Goal: Information Seeking & Learning: Learn about a topic

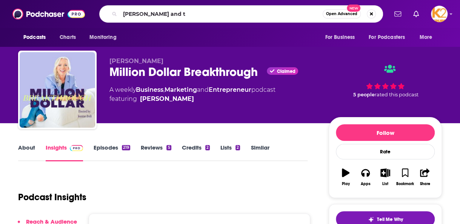
type input "[PERSON_NAME] and tj"
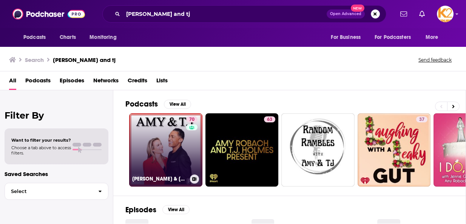
click at [160, 146] on link "70 [PERSON_NAME] & [PERSON_NAME]" at bounding box center [165, 149] width 73 height 73
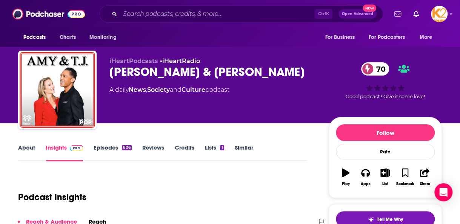
click at [426, 78] on div "70 Good podcast? Give it some love!" at bounding box center [385, 80] width 113 height 47
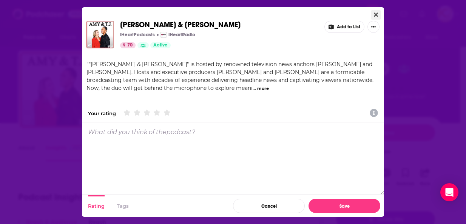
click at [375, 11] on button "Close" at bounding box center [376, 14] width 10 height 9
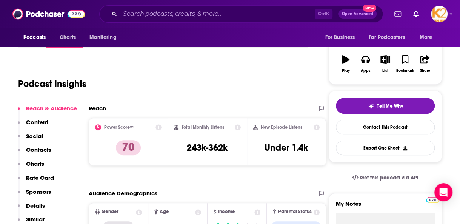
scroll to position [151, 0]
